Goal: Information Seeking & Learning: Learn about a topic

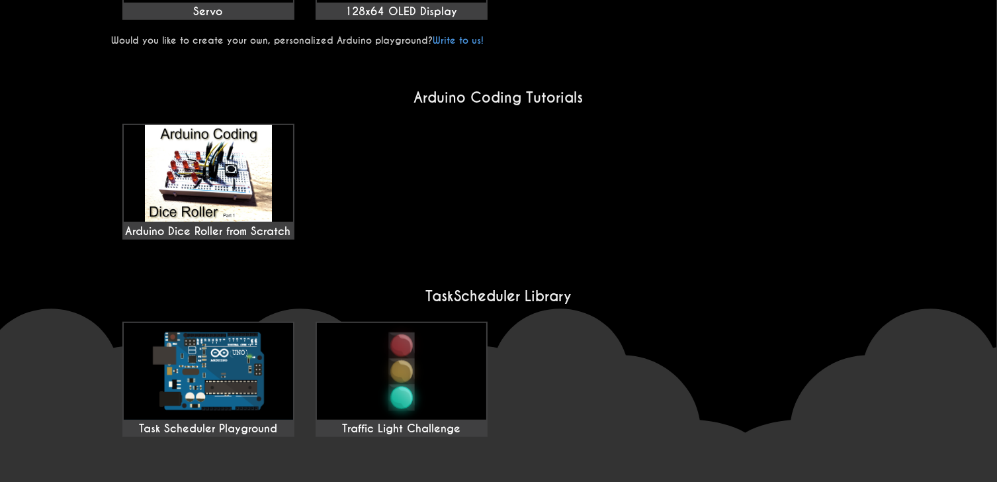
scroll to position [860, 0]
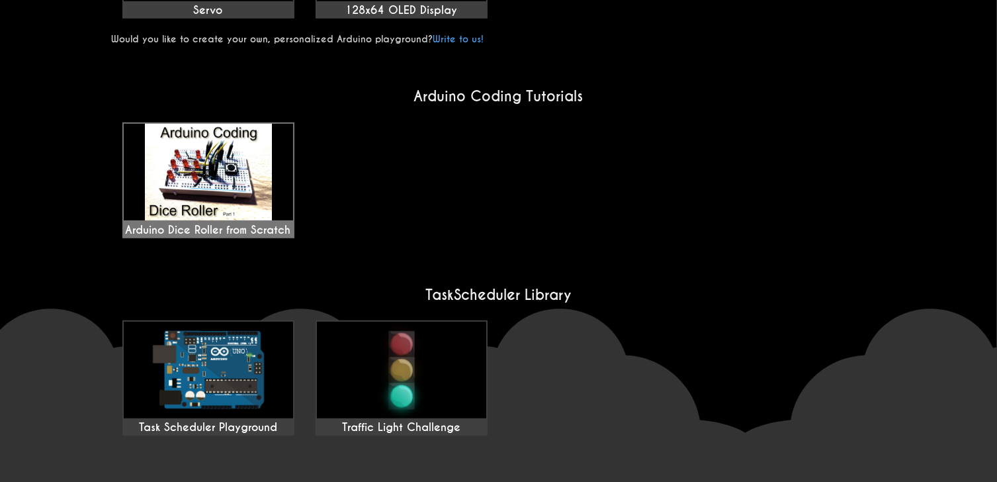
click at [222, 206] on img at bounding box center [208, 172] width 169 height 97
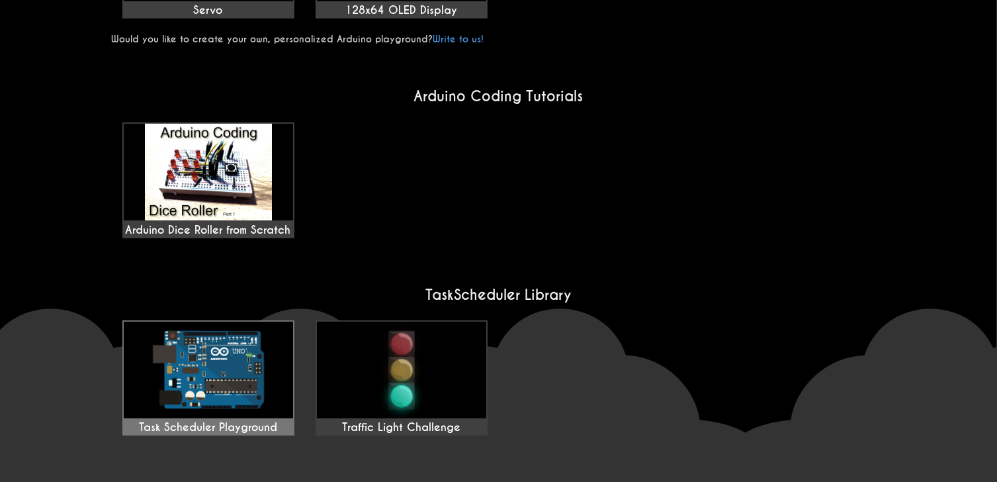
click at [268, 370] on img at bounding box center [208, 370] width 169 height 97
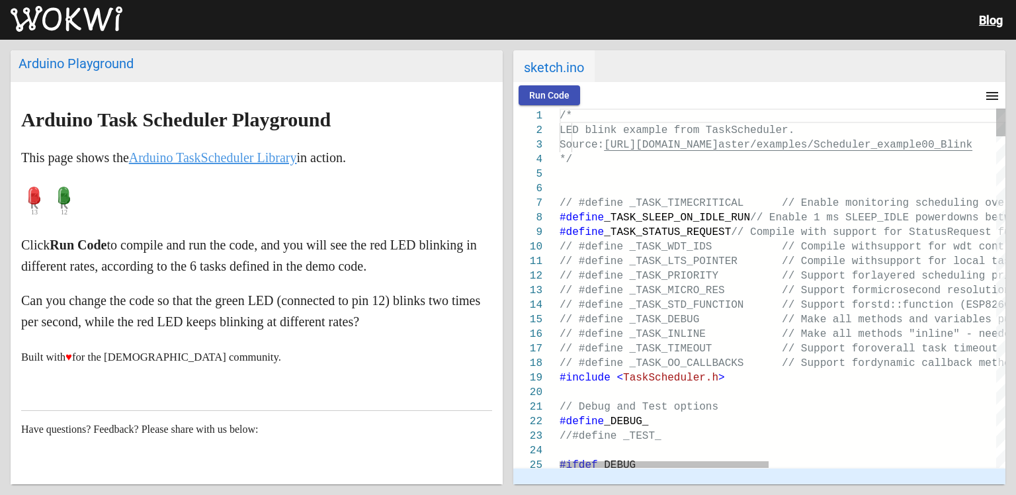
type textarea "/* LED blink example from TaskScheduler. Source: https://github.com/arkhipenko/…"
drag, startPoint x: 971, startPoint y: 180, endPoint x: 842, endPoint y: 193, distance: 129.6
click at [312, 214] on p at bounding box center [256, 201] width 471 height 40
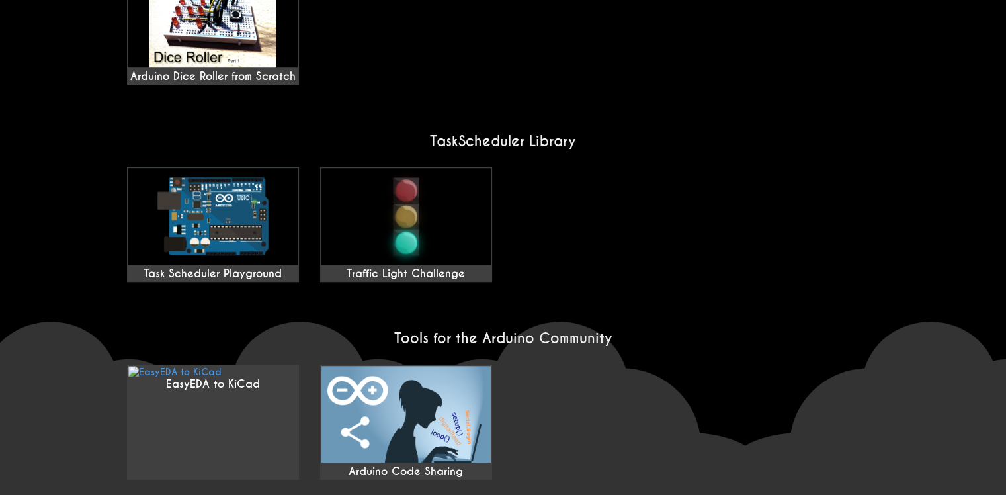
scroll to position [1059, 0]
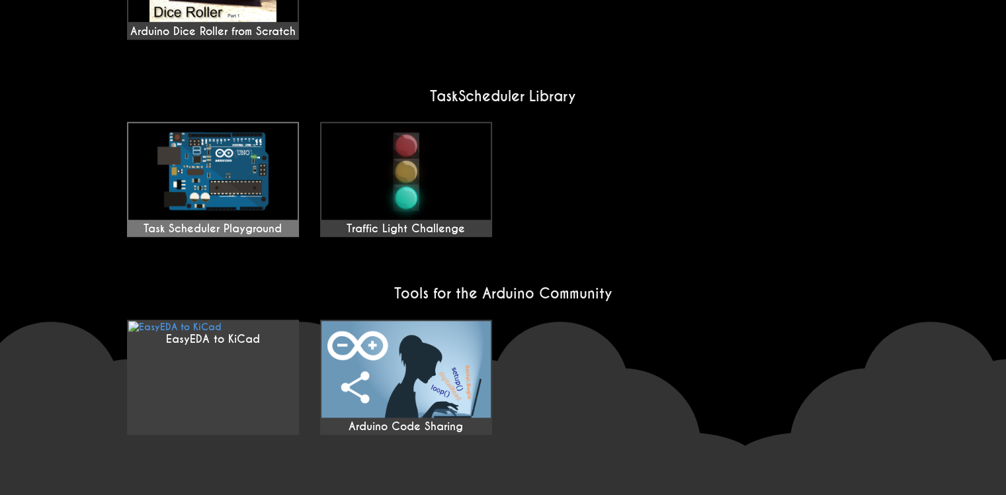
click at [243, 215] on img at bounding box center [212, 171] width 169 height 97
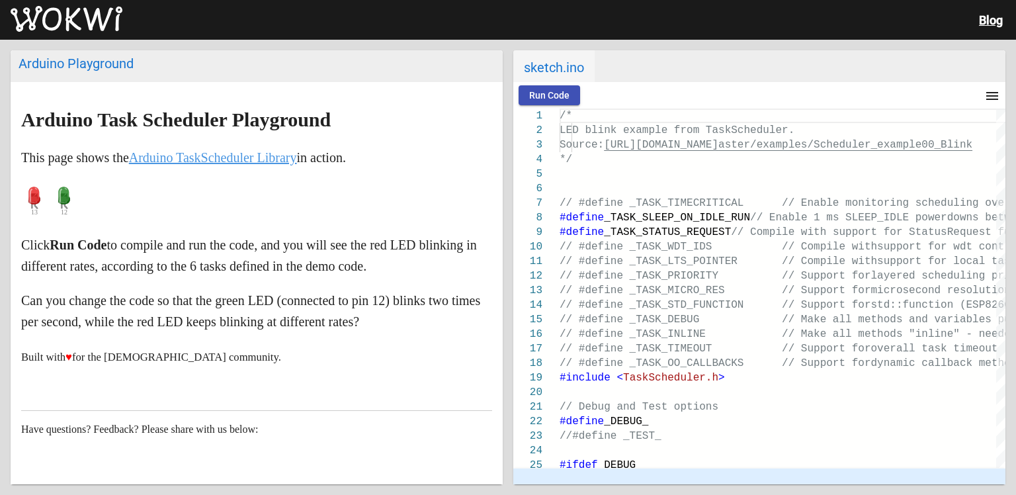
click at [564, 96] on span "Run Code" at bounding box center [549, 95] width 40 height 11
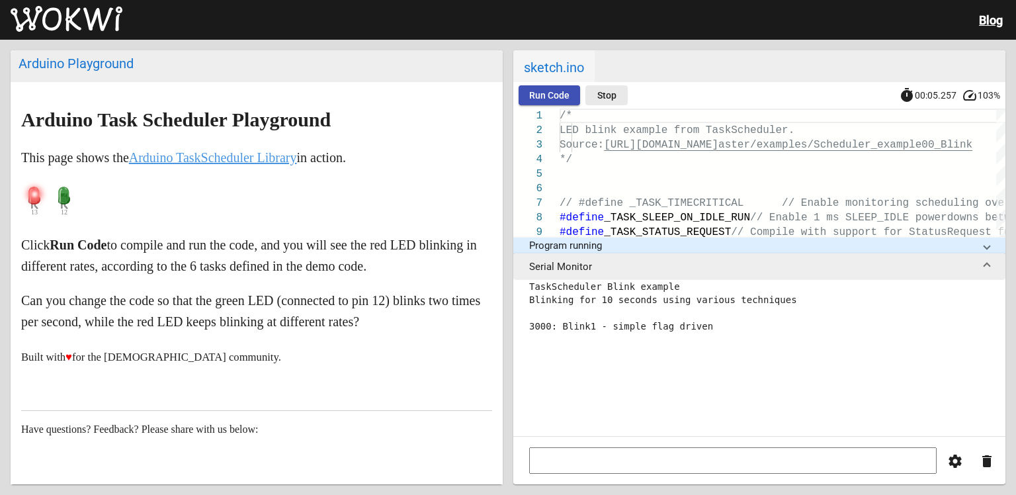
click at [619, 96] on button "Stop" at bounding box center [606, 95] width 42 height 20
click at [984, 466] on mat-icon "delete" at bounding box center [987, 461] width 16 height 16
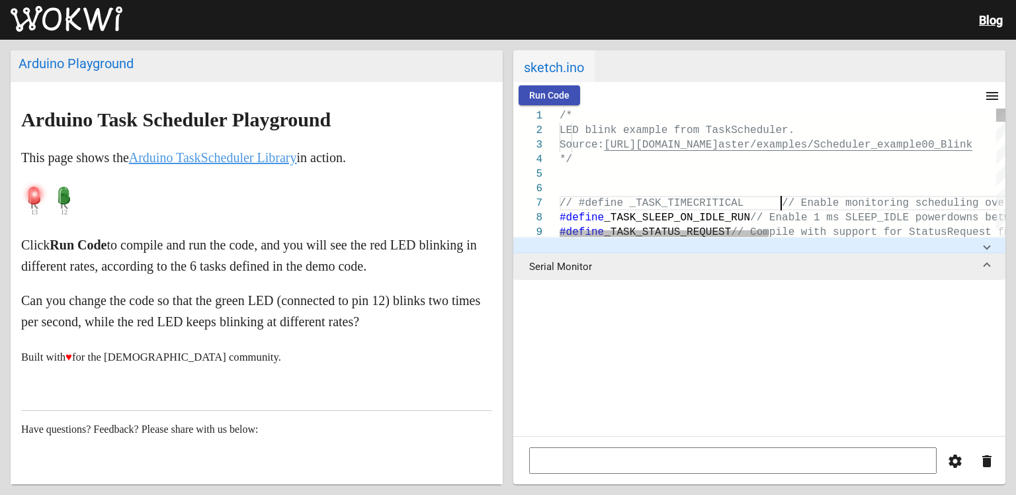
click at [783, 197] on span "// #define _TASK_TIMECRITICAL // Enable monit" at bounding box center [719, 203] width 318 height 12
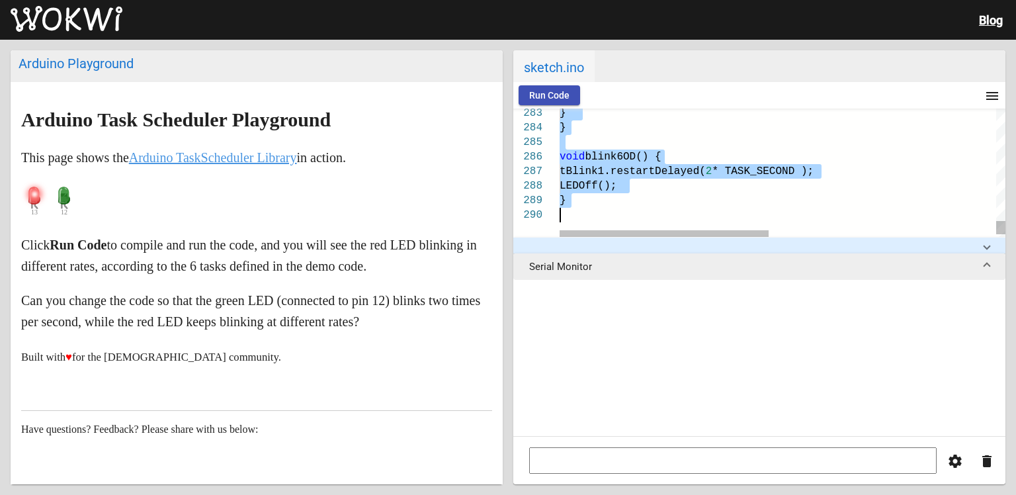
drag, startPoint x: 561, startPoint y: 214, endPoint x: 879, endPoint y: 378, distance: 358.3
type textarea "/* LED blink example from TaskScheduler. Source: https://github.com/arkhipenko/…"
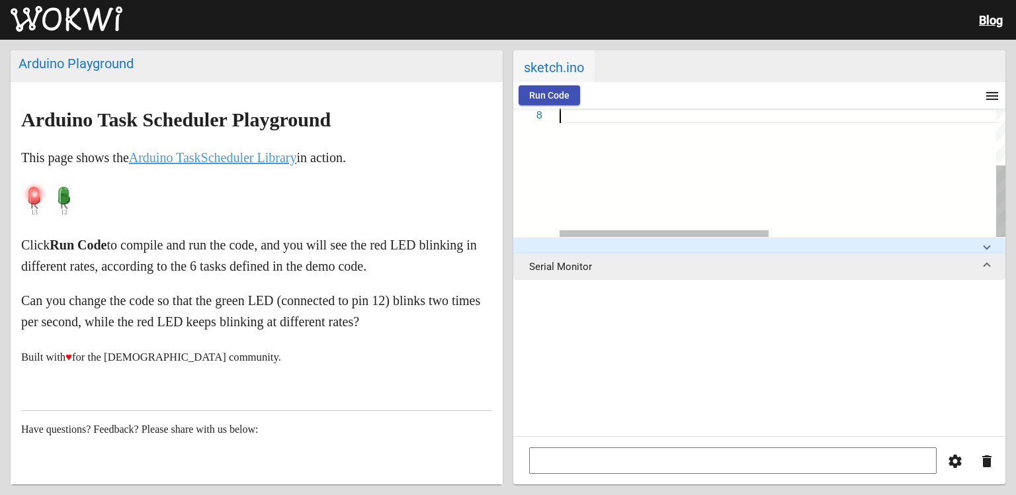
scroll to position [0, 587]
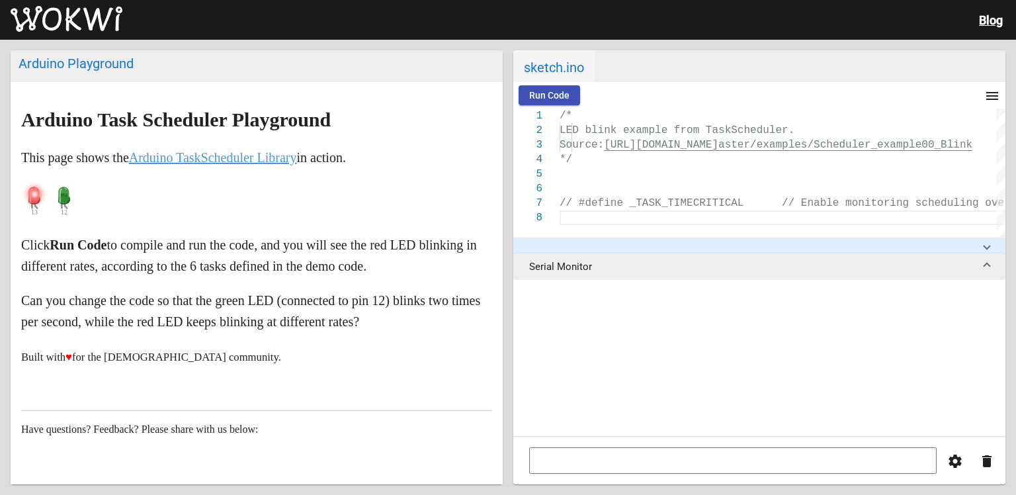
click at [986, 17] on link "Blog" at bounding box center [991, 20] width 24 height 14
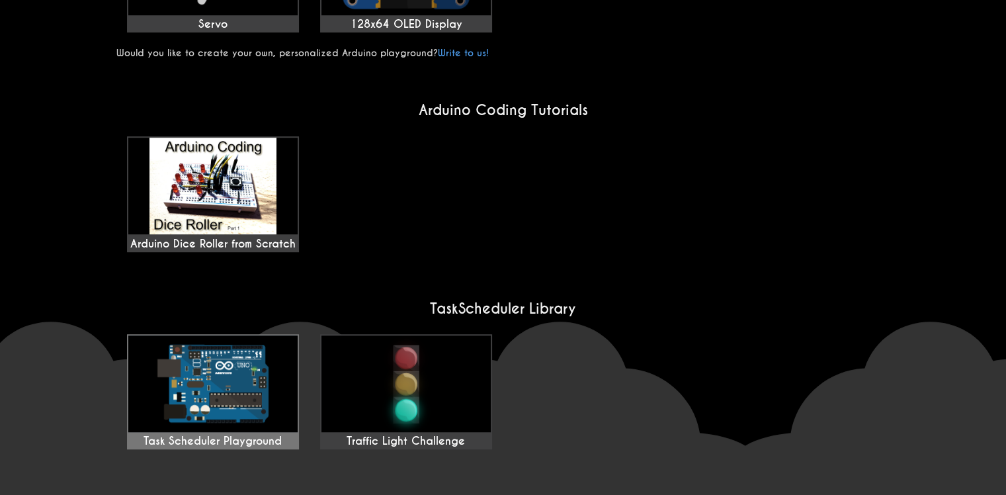
scroll to position [906, 0]
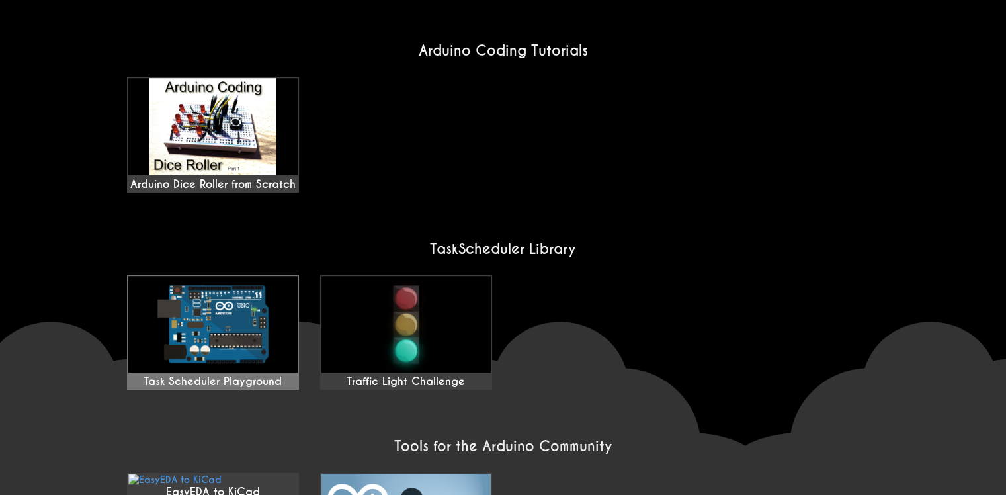
click at [205, 323] on img at bounding box center [212, 324] width 169 height 97
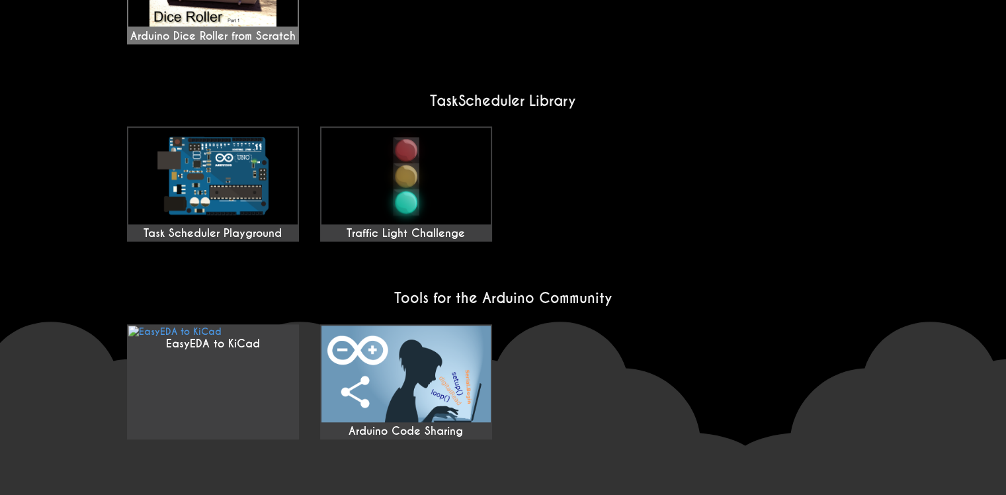
scroll to position [1104, 0]
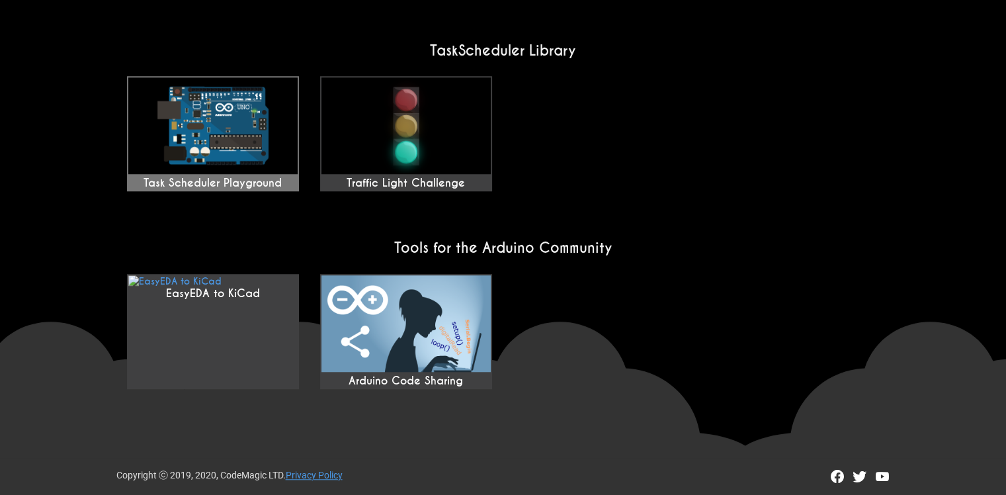
click at [293, 172] on img at bounding box center [212, 125] width 169 height 97
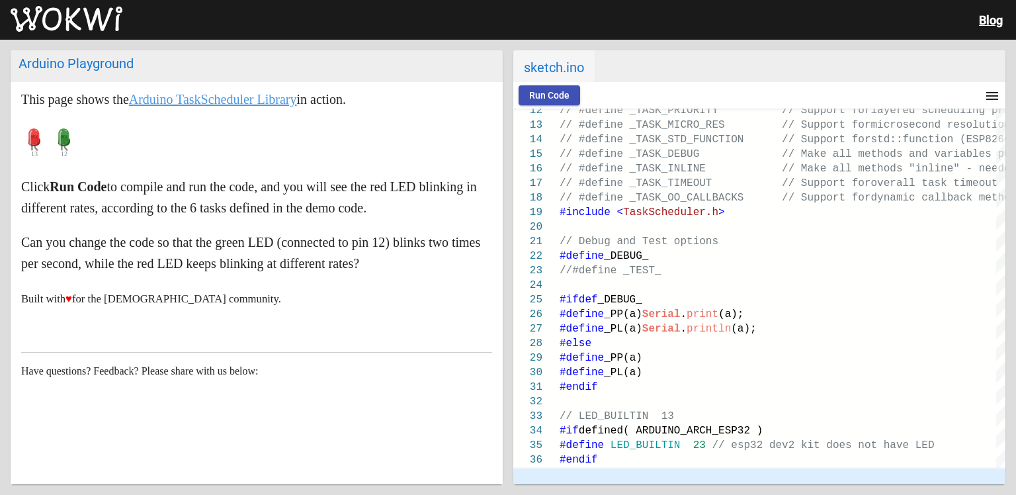
scroll to position [70, 0]
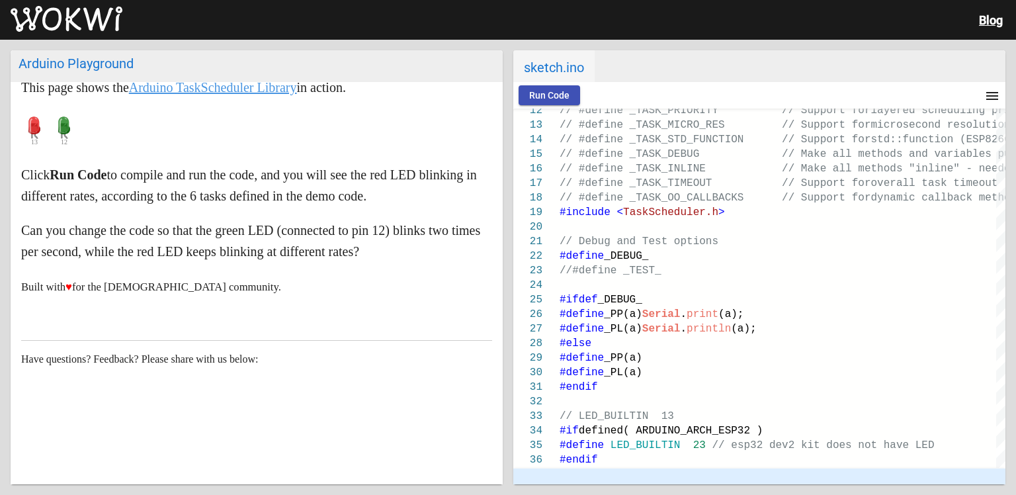
click at [988, 20] on link "Blog" at bounding box center [991, 20] width 24 height 14
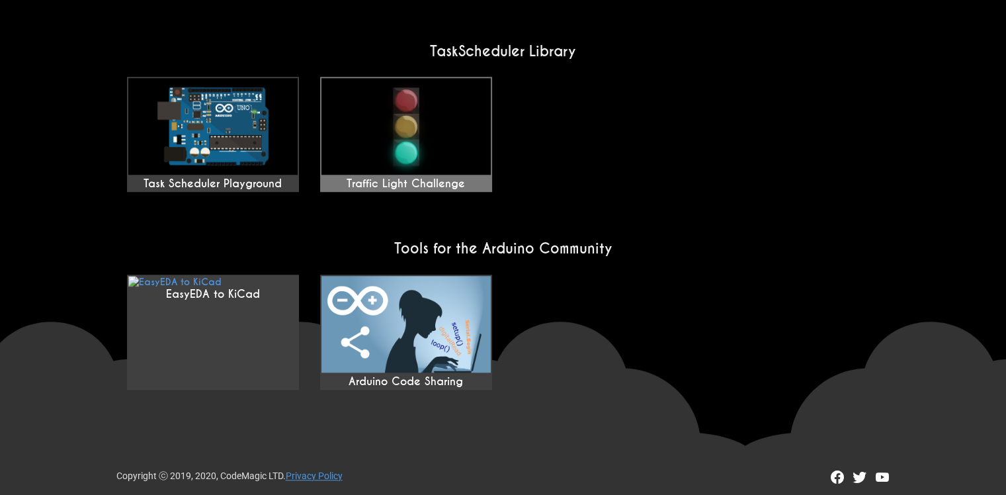
scroll to position [1104, 0]
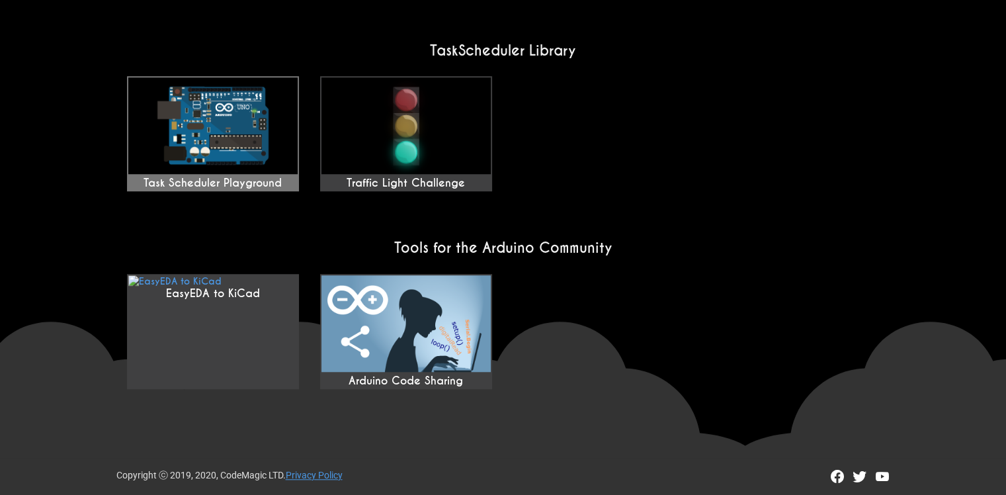
click at [279, 169] on img at bounding box center [212, 125] width 169 height 97
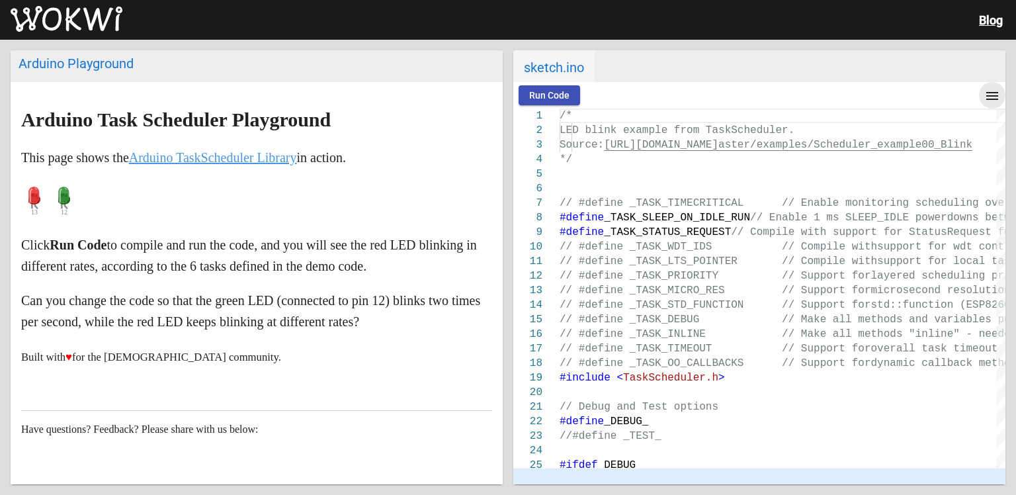
click at [990, 90] on mat-icon "menu" at bounding box center [992, 96] width 16 height 16
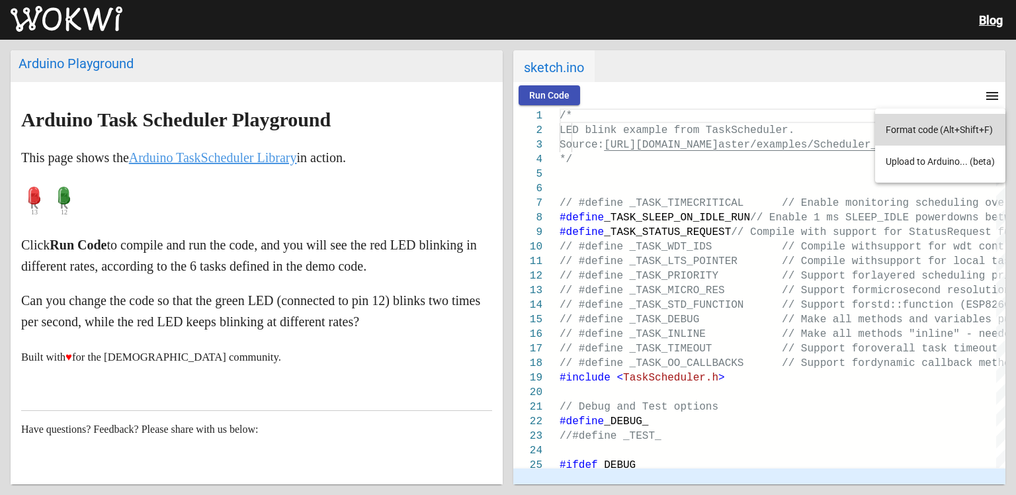
click at [978, 124] on button "Format code (Alt+Shift+F)" at bounding box center [940, 130] width 130 height 32
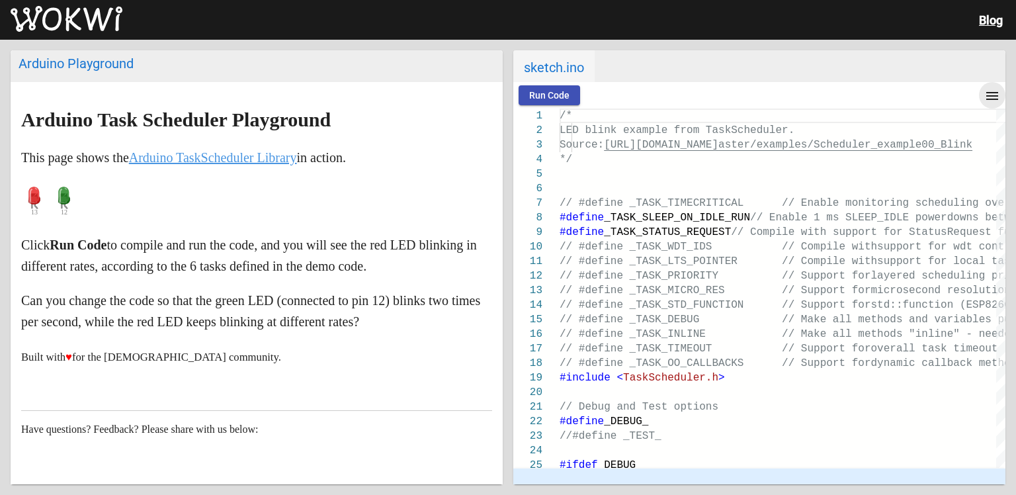
click at [995, 99] on mat-icon "menu" at bounding box center [992, 96] width 16 height 16
click at [971, 159] on button "Upload to Arduino... (beta)" at bounding box center [940, 162] width 130 height 32
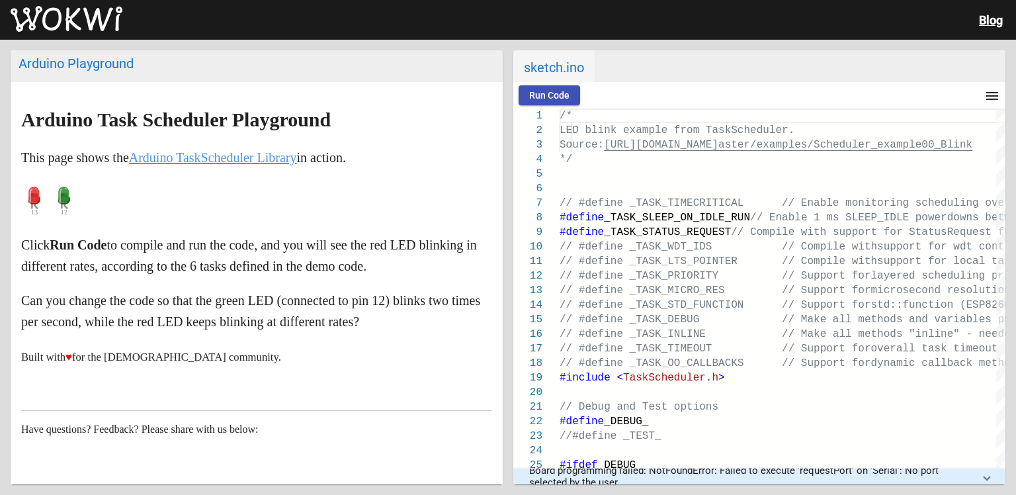
click at [44, 68] on div "Arduino Playground" at bounding box center [257, 64] width 476 height 16
click at [200, 156] on link "Arduino TaskScheduler Library" at bounding box center [213, 157] width 168 height 15
